Goal: Transaction & Acquisition: Book appointment/travel/reservation

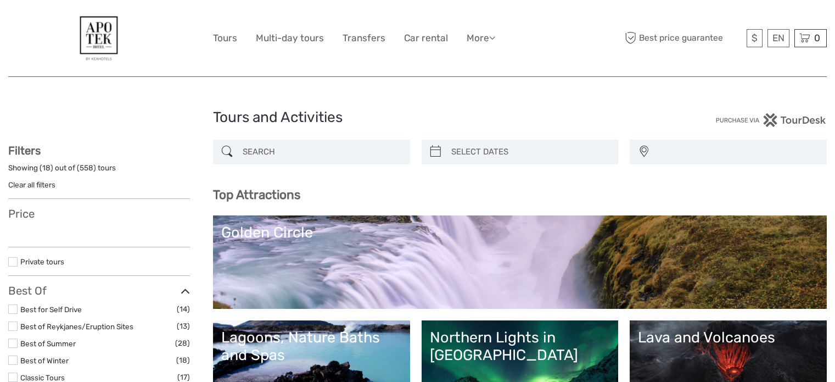
select select
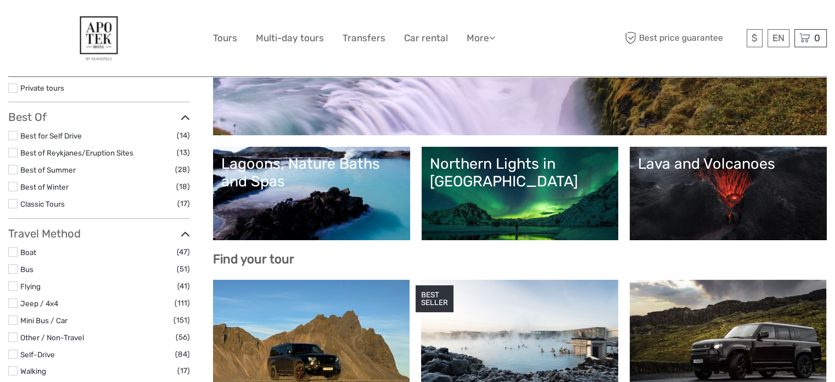
scroll to position [401, 0]
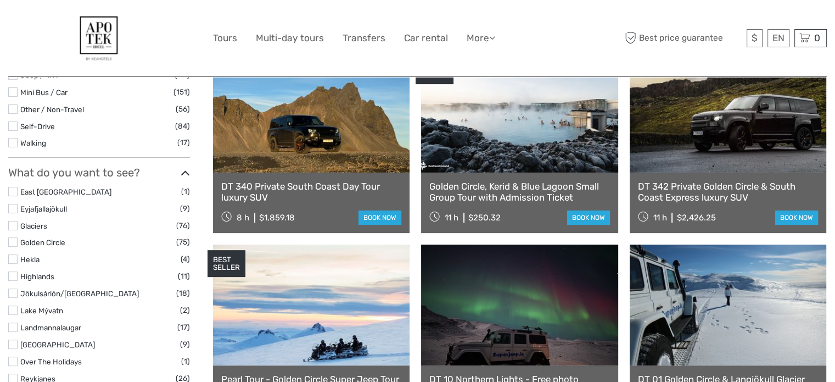
select select
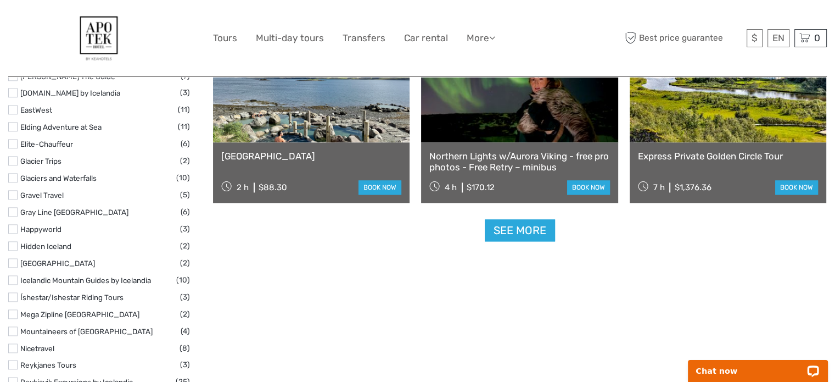
scroll to position [1719, 0]
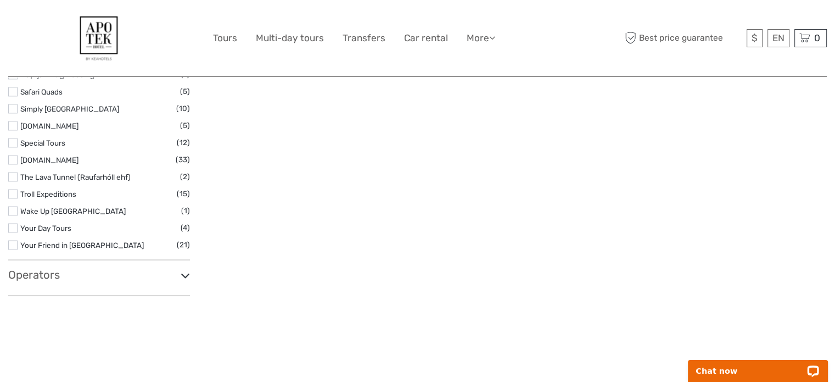
click at [60, 106] on link "Simply [GEOGRAPHIC_DATA]" at bounding box center [69, 108] width 99 height 9
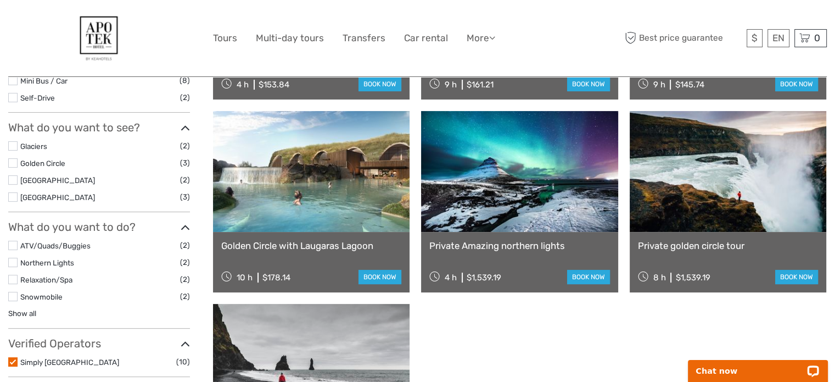
scroll to position [172, 0]
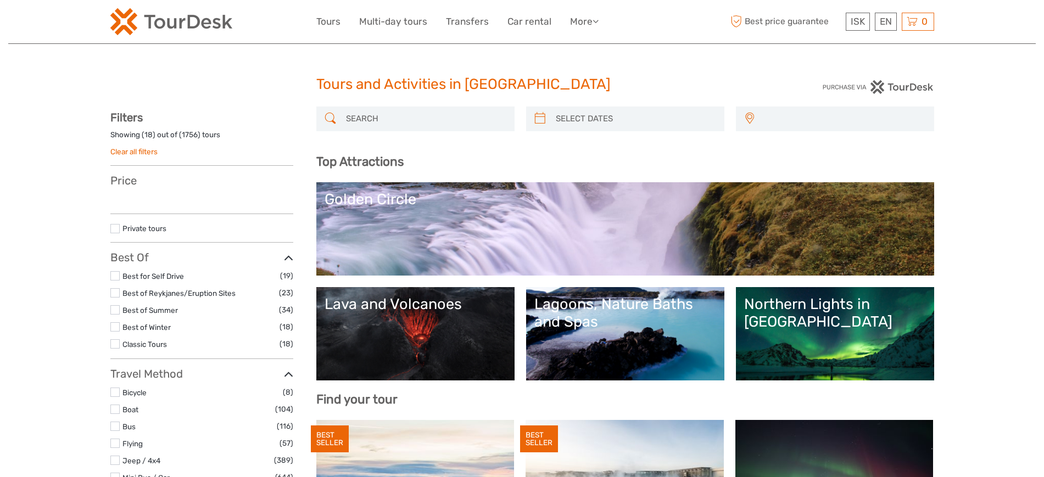
select select
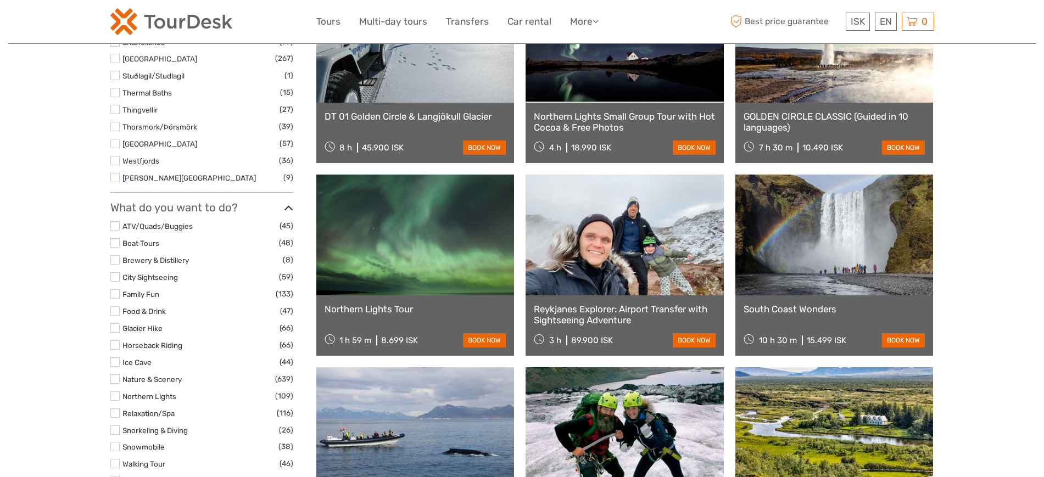
scroll to position [840, 0]
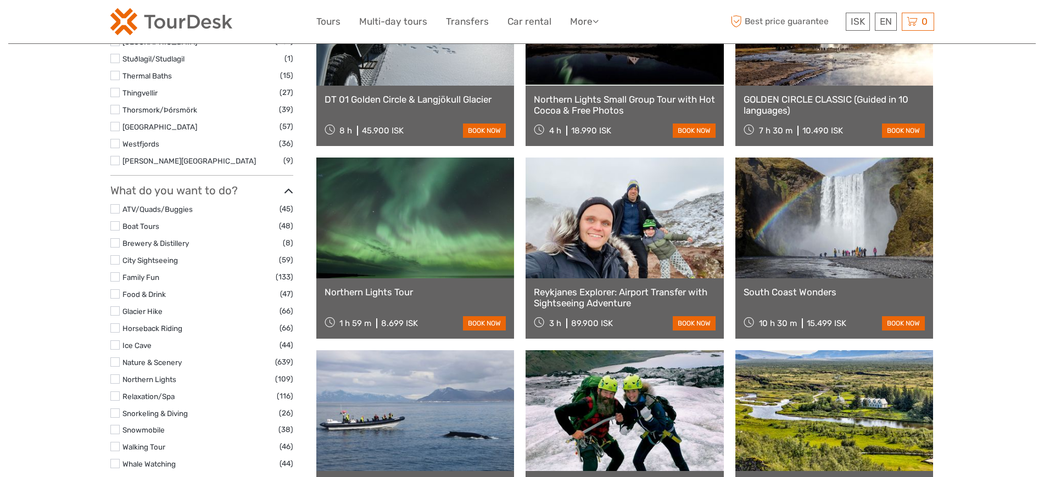
select select
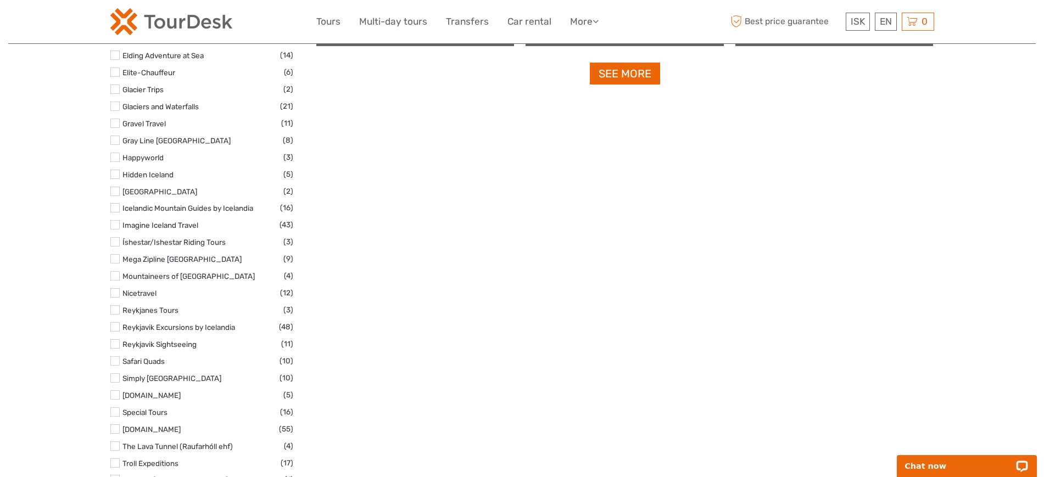
scroll to position [1801, 0]
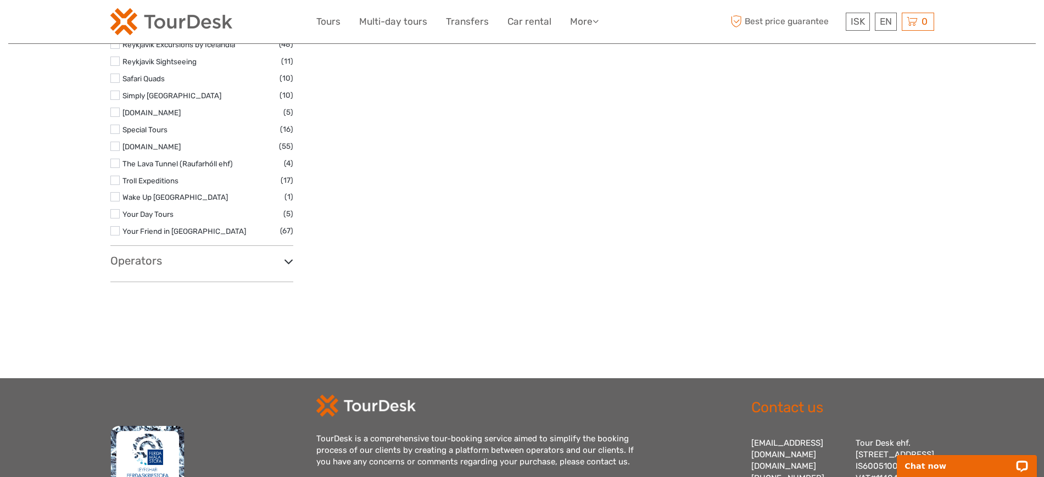
click at [154, 261] on h3 "Operators" at bounding box center [201, 260] width 183 height 13
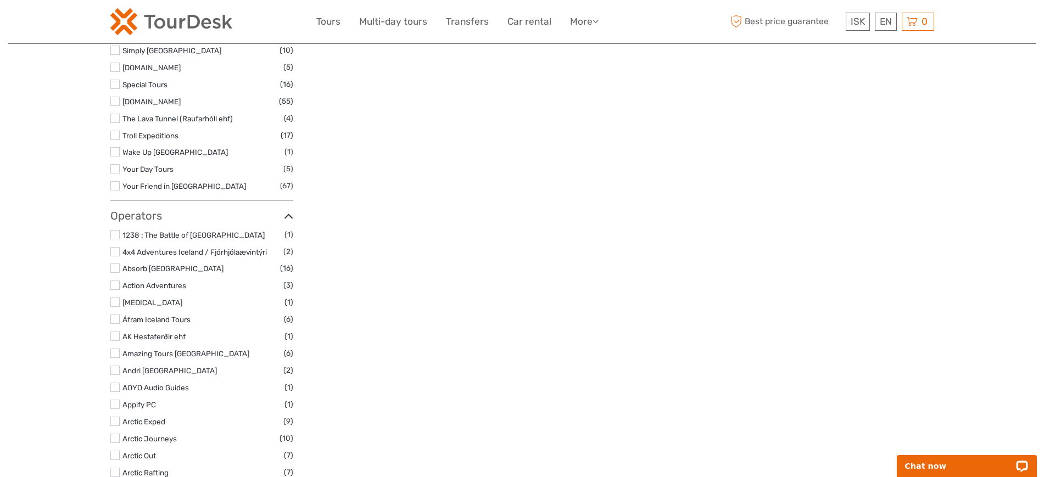
scroll to position [1870, 0]
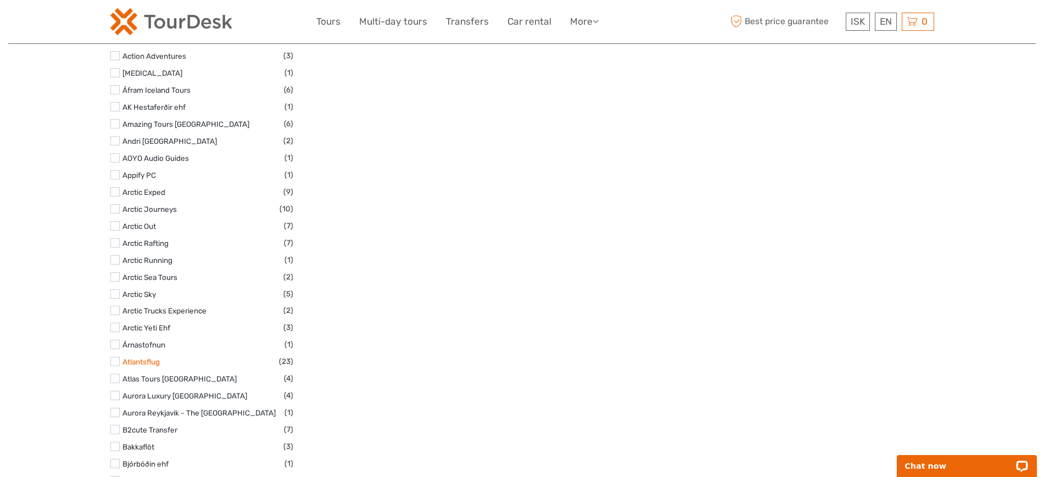
click at [151, 361] on link "Atlantsflug" at bounding box center [140, 361] width 37 height 9
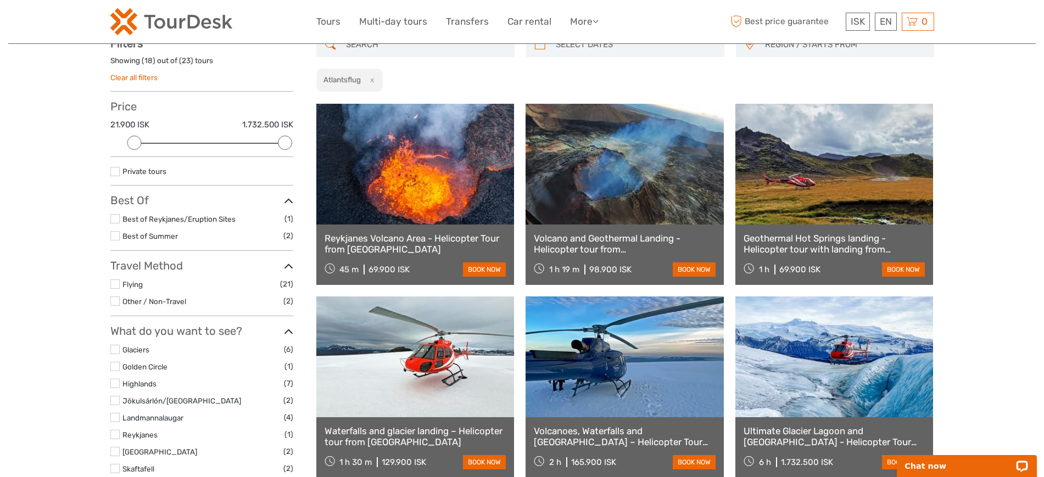
scroll to position [63, 0]
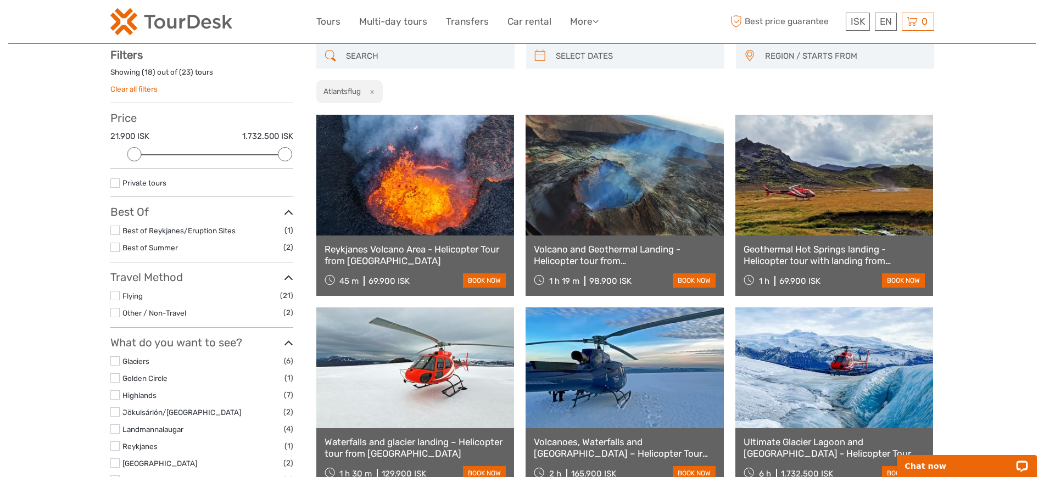
click at [431, 183] on link at bounding box center [415, 175] width 198 height 121
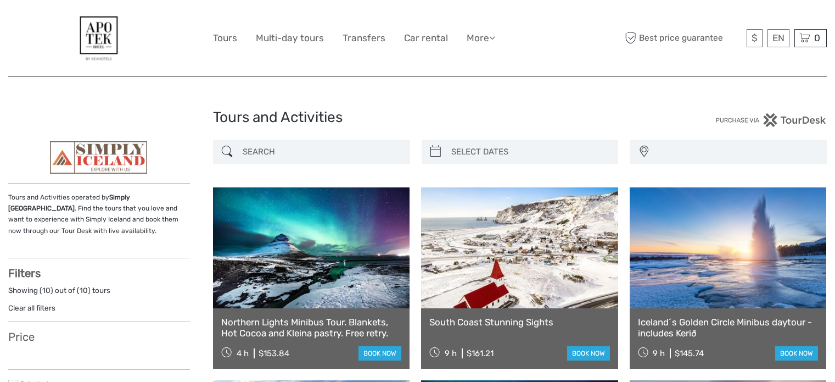
select select
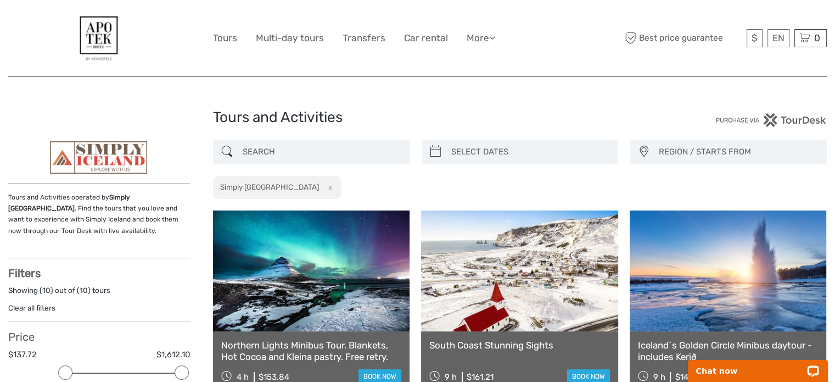
click at [89, 32] on img at bounding box center [98, 38] width 59 height 60
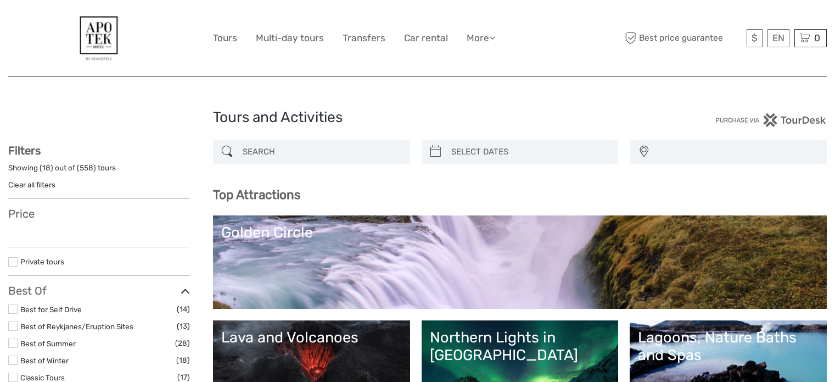
select select
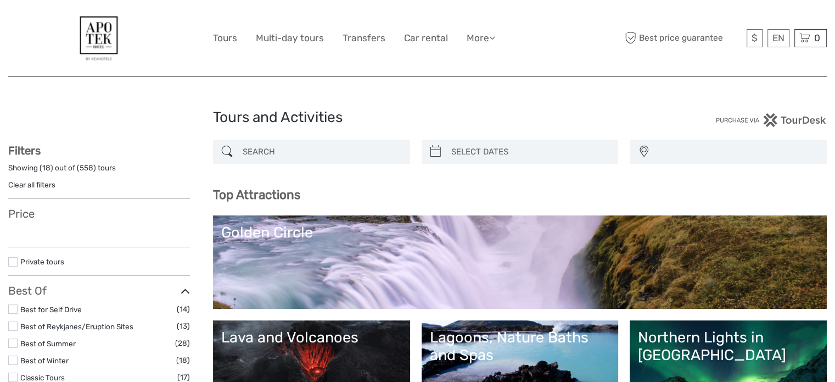
select select
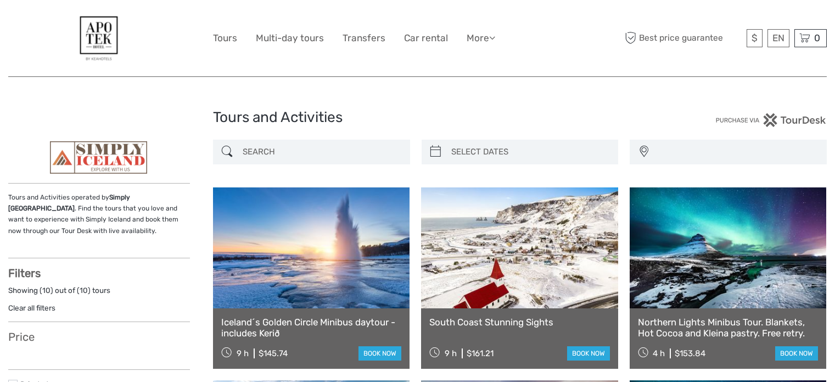
select select
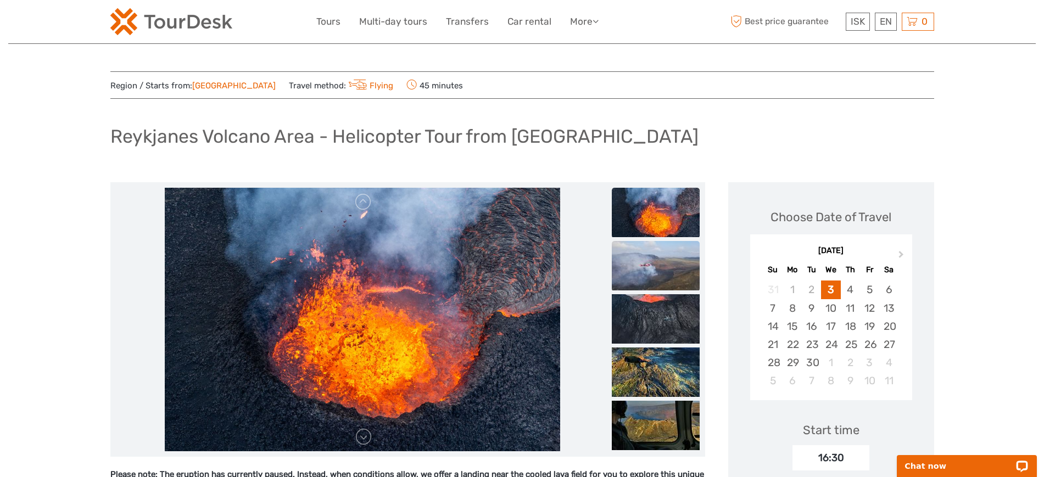
click at [669, 280] on img at bounding box center [656, 265] width 88 height 49
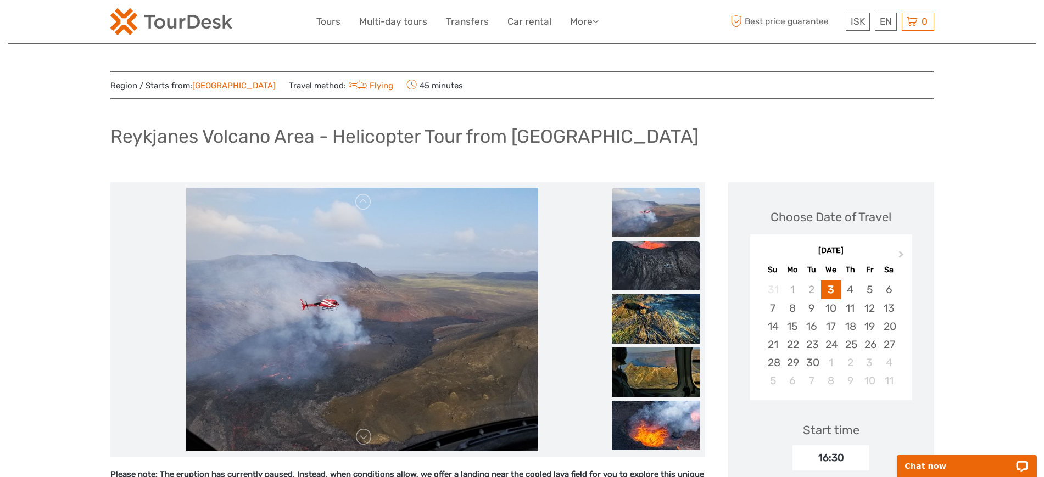
click at [665, 274] on img at bounding box center [656, 265] width 88 height 49
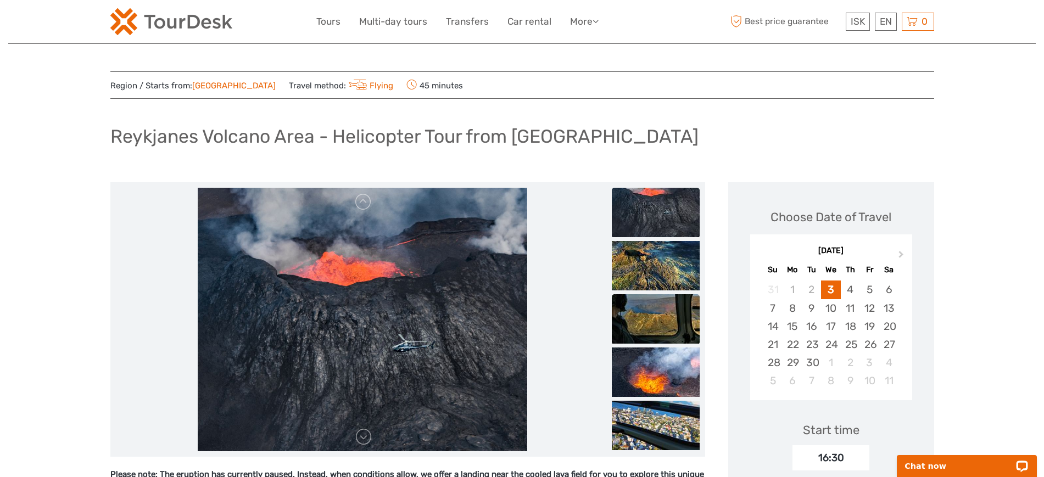
click at [656, 299] on img at bounding box center [656, 318] width 88 height 49
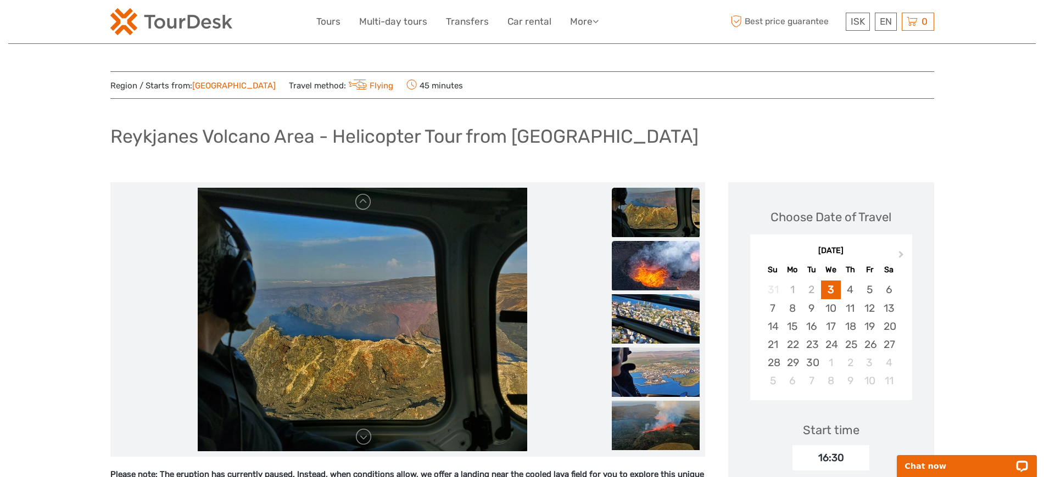
click at [663, 270] on img at bounding box center [656, 265] width 88 height 49
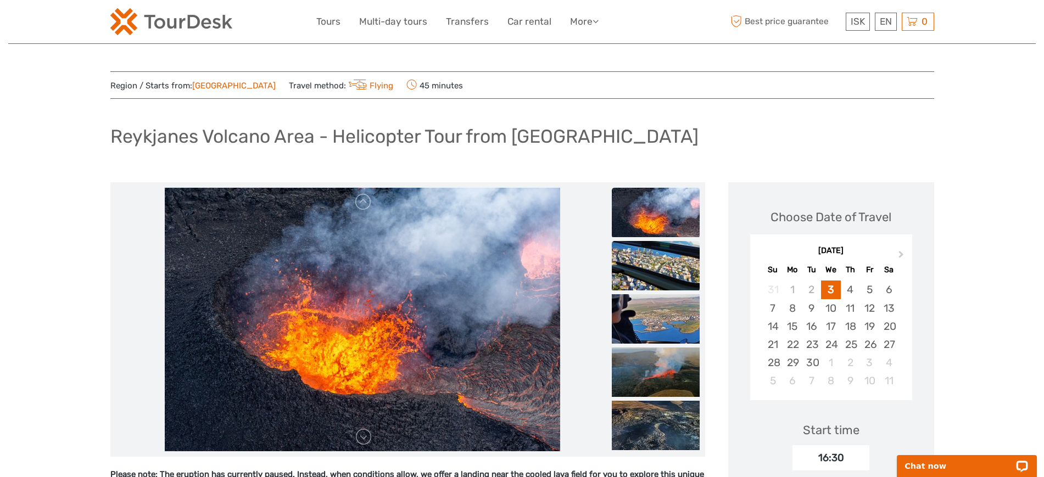
click at [659, 287] on img at bounding box center [656, 265] width 88 height 49
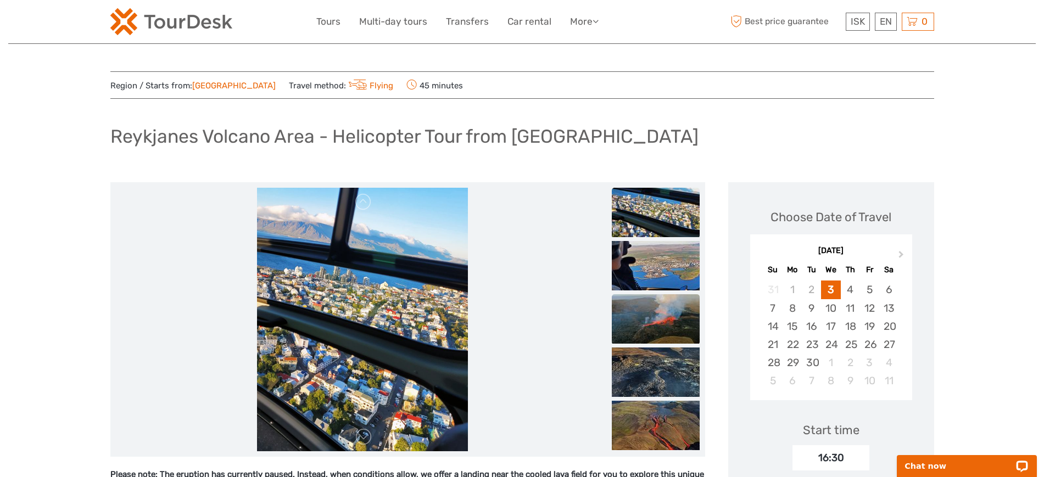
click at [660, 321] on img at bounding box center [656, 318] width 88 height 49
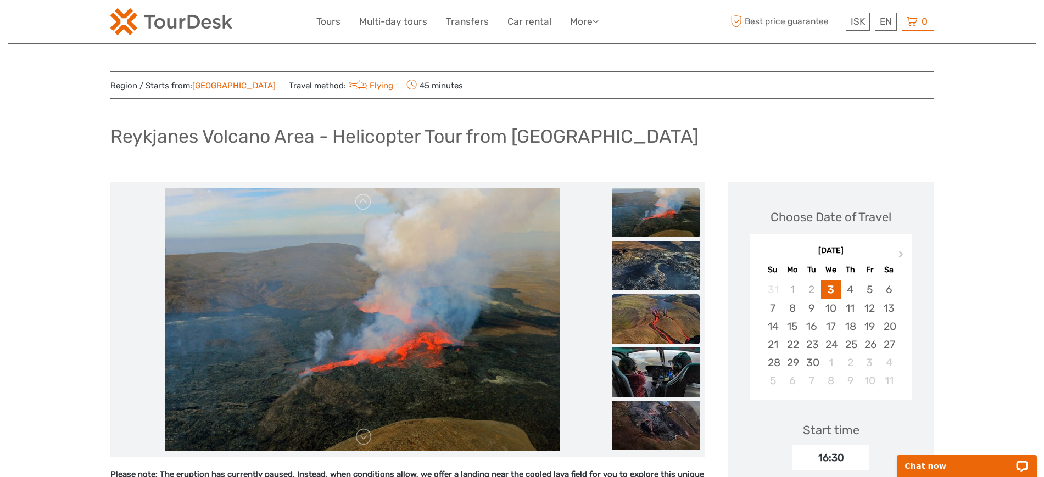
click at [659, 321] on img at bounding box center [656, 318] width 88 height 49
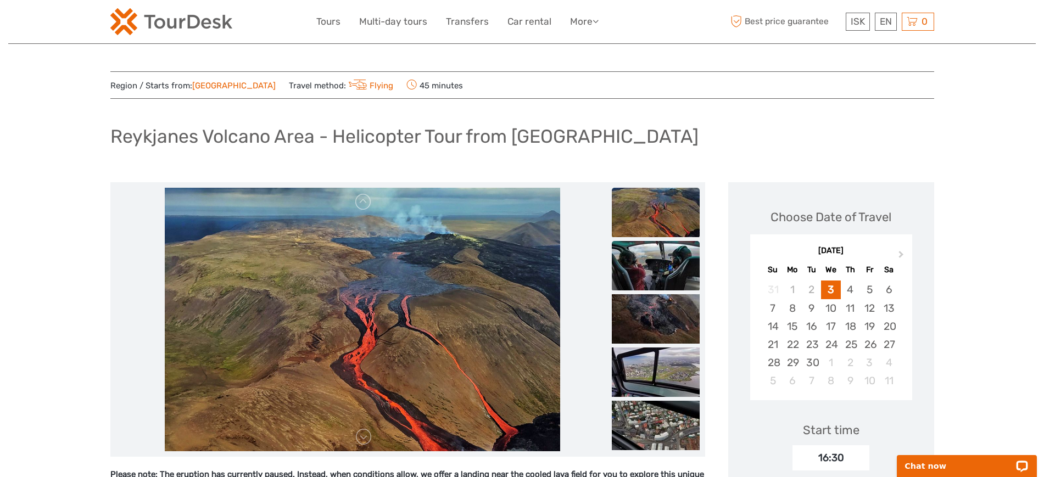
click at [660, 271] on img at bounding box center [656, 265] width 88 height 49
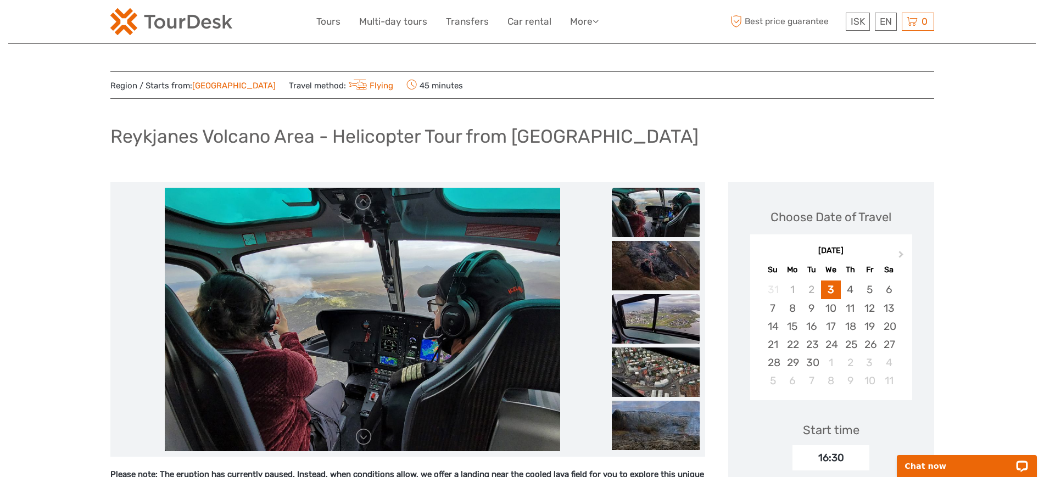
click at [651, 304] on img at bounding box center [656, 318] width 88 height 49
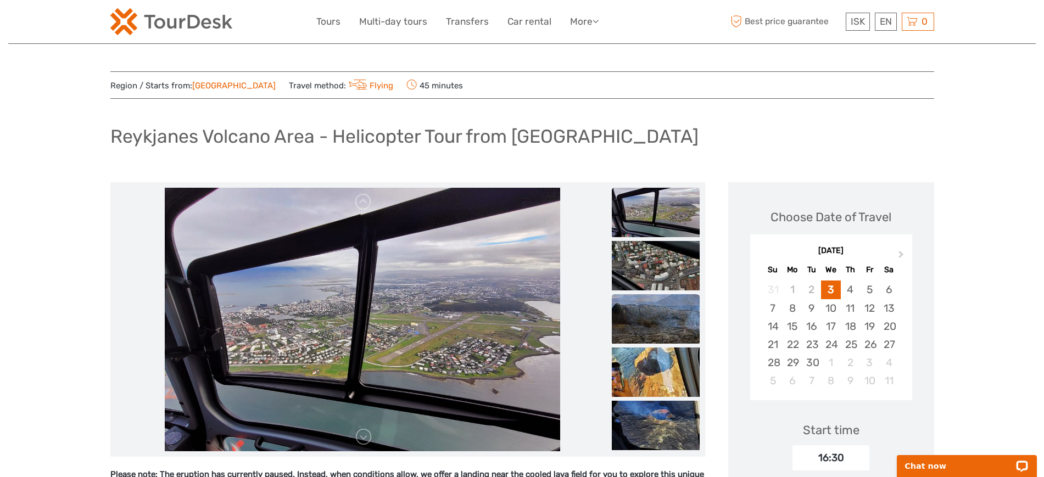
click at [654, 318] on img at bounding box center [656, 318] width 88 height 49
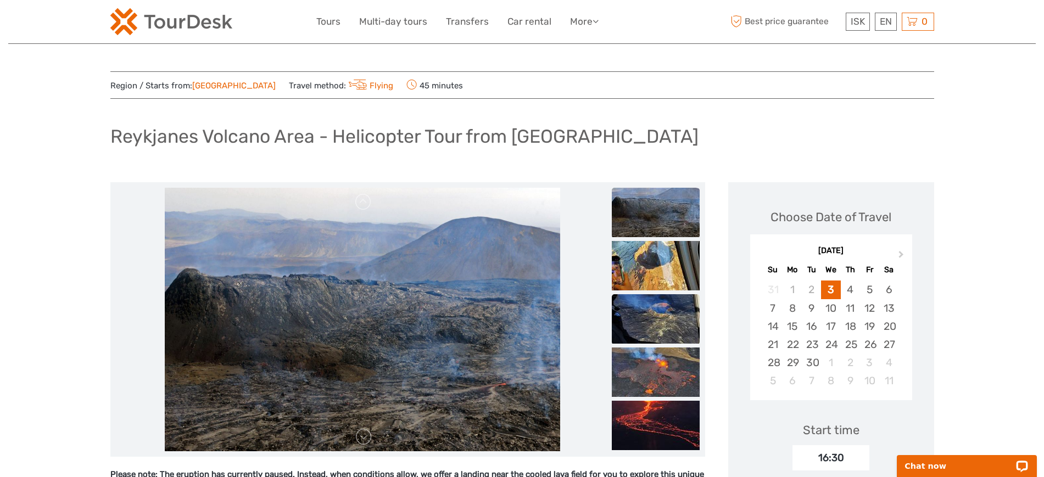
click at [649, 343] on img at bounding box center [656, 318] width 88 height 49
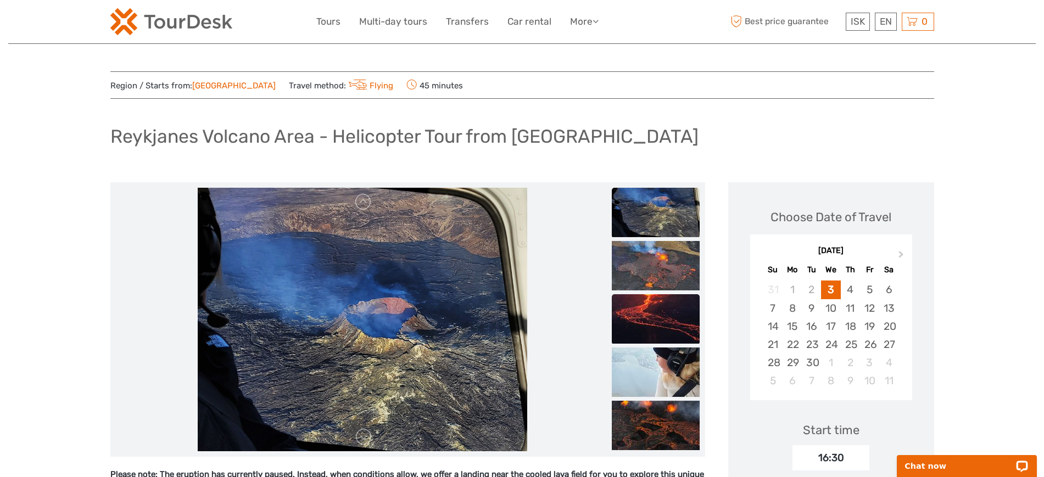
click at [656, 339] on img at bounding box center [656, 318] width 88 height 49
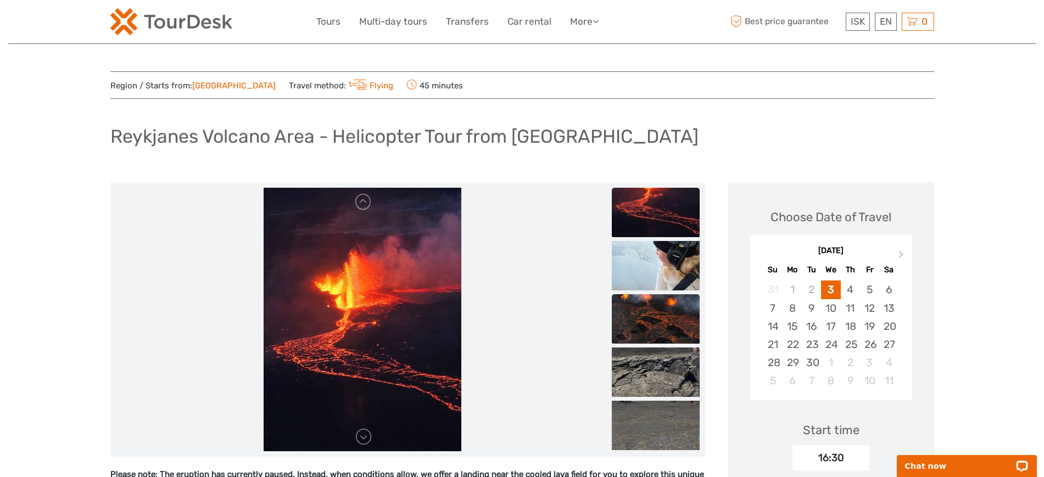
click at [655, 333] on img at bounding box center [656, 318] width 88 height 49
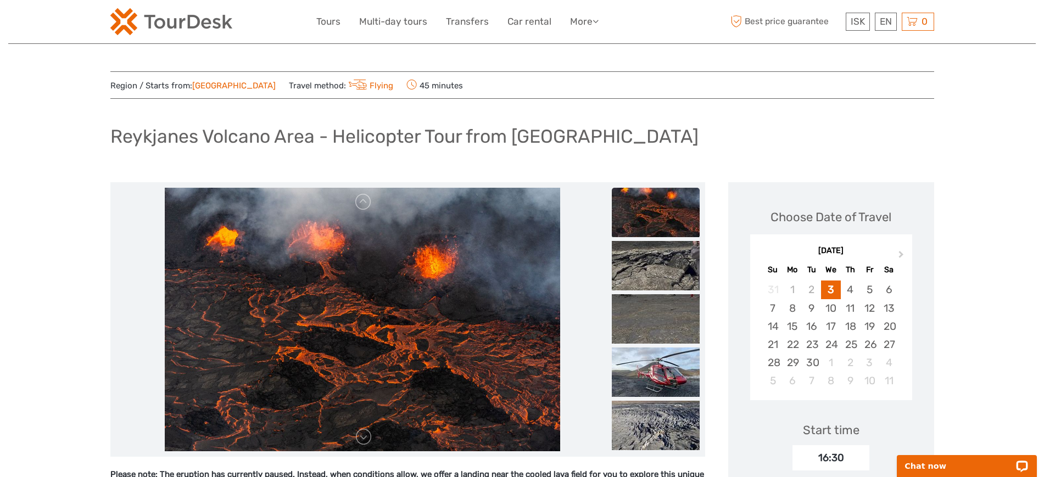
drag, startPoint x: 656, startPoint y: 345, endPoint x: 660, endPoint y: 360, distance: 15.5
click at [655, 383] on img at bounding box center [656, 371] width 88 height 49
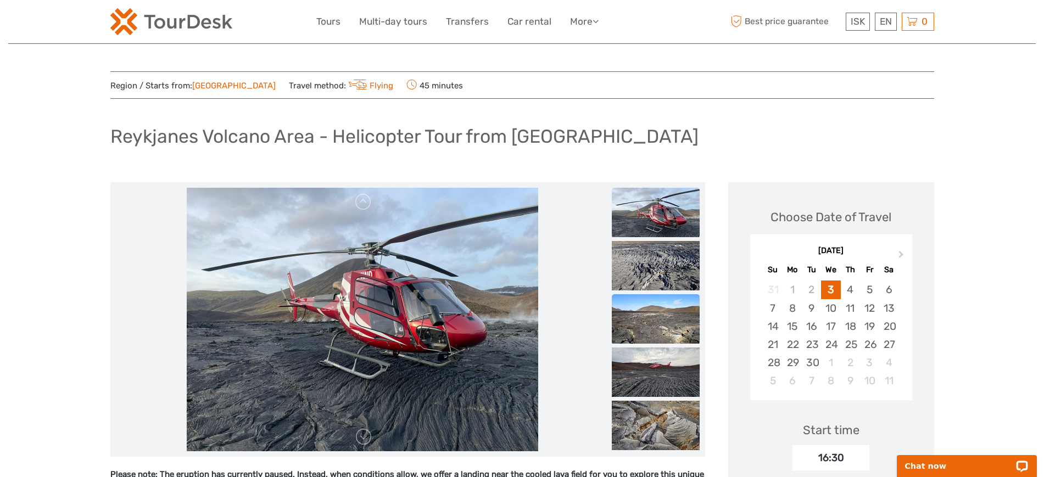
click at [656, 317] on img at bounding box center [656, 318] width 88 height 49
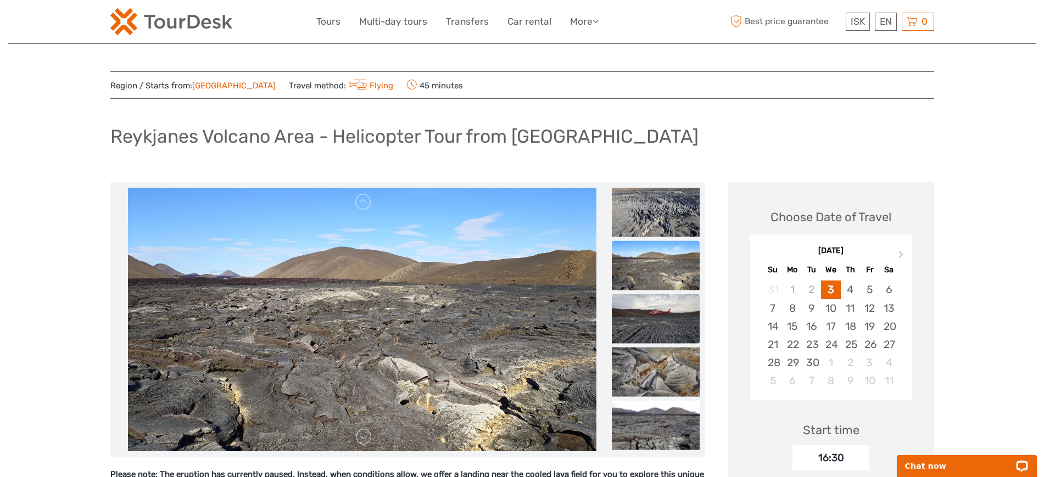
click at [648, 321] on img at bounding box center [656, 318] width 88 height 49
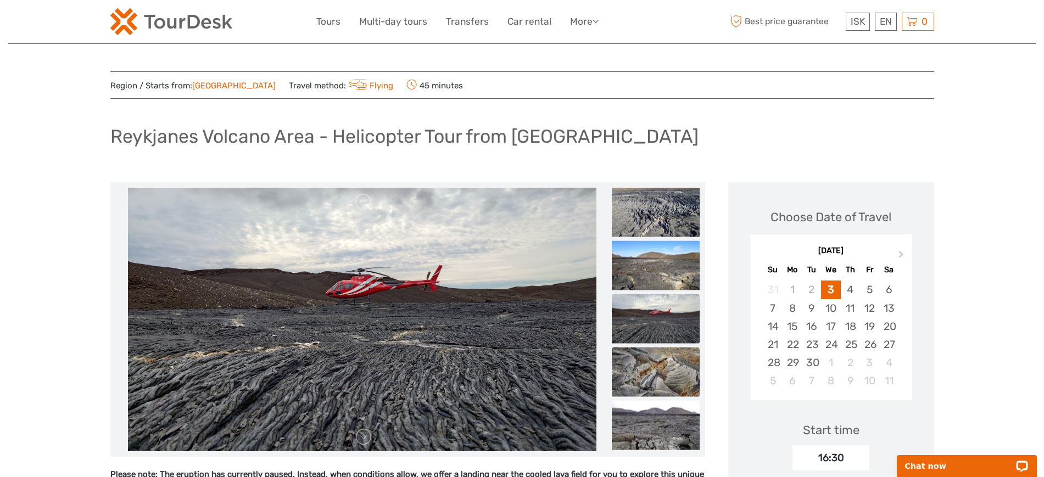
click at [649, 377] on img at bounding box center [656, 371] width 88 height 49
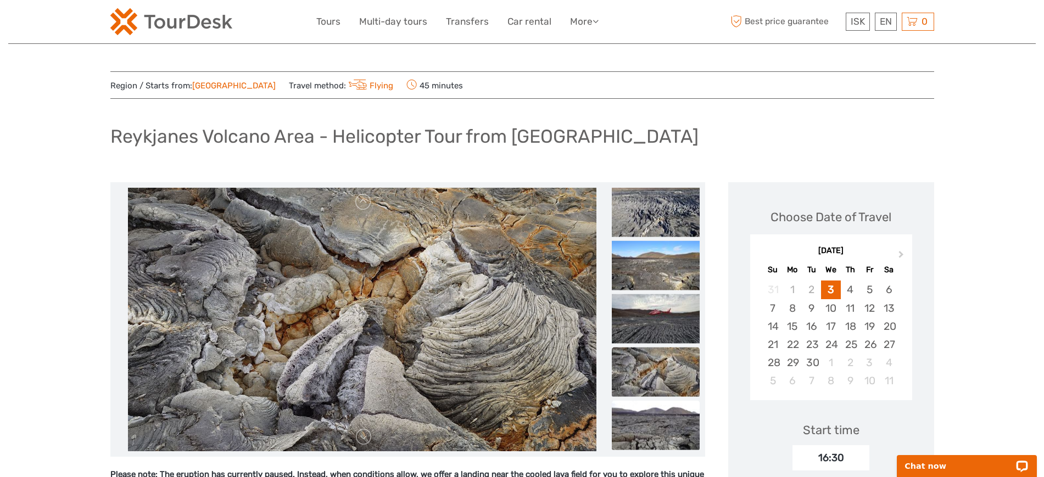
click at [653, 430] on img at bounding box center [656, 425] width 88 height 49
